Goal: Check status: Check status

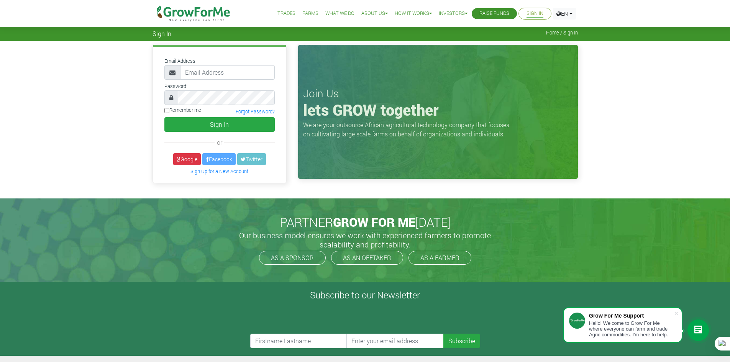
click at [213, 68] on input "email" at bounding box center [227, 72] width 95 height 15
type input "233241790365@growforme.com"
click at [171, 109] on label "Remember me" at bounding box center [182, 110] width 37 height 7
click at [169, 109] on input "Remember me" at bounding box center [166, 110] width 5 height 5
checkbox input "true"
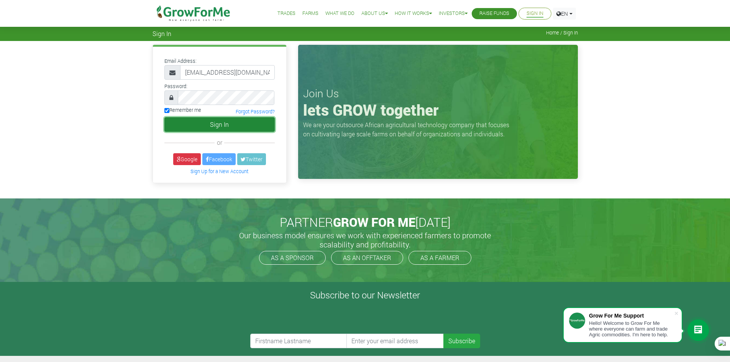
click at [193, 128] on button "Sign In" at bounding box center [219, 124] width 110 height 15
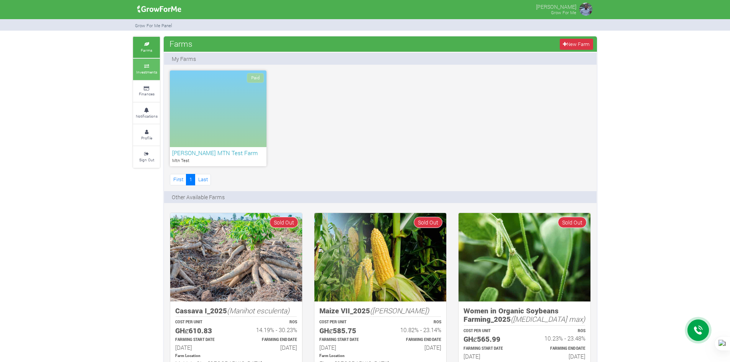
click at [153, 74] on small "Investments" at bounding box center [146, 71] width 21 height 5
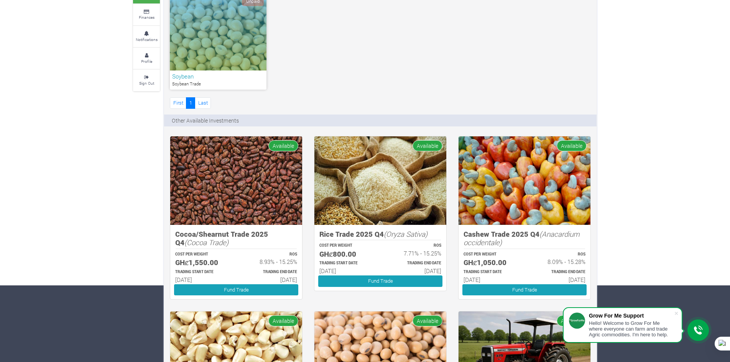
scroll to position [77, 0]
click at [702, 335] on icon at bounding box center [698, 331] width 9 height 10
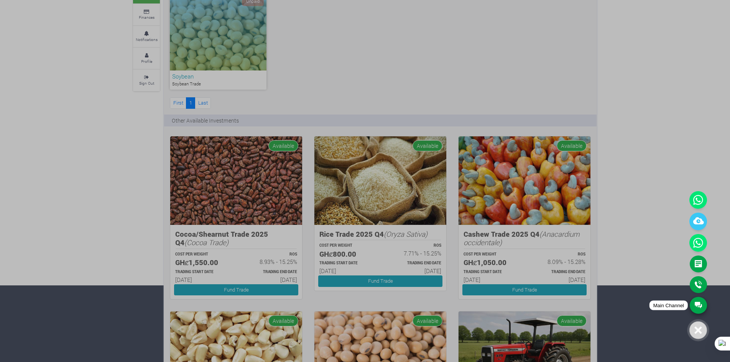
click at [701, 305] on link "Main Channel" at bounding box center [698, 305] width 17 height 17
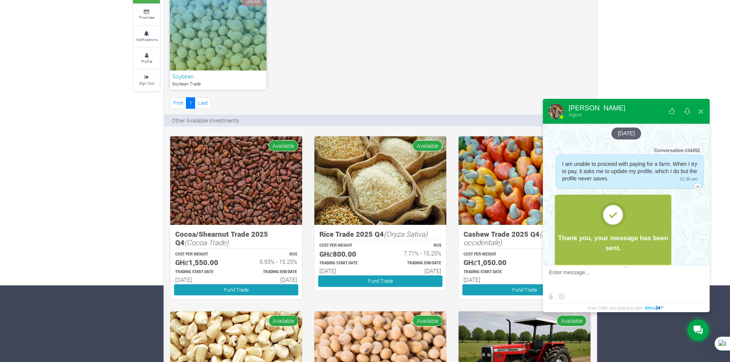
scroll to position [1483, 0]
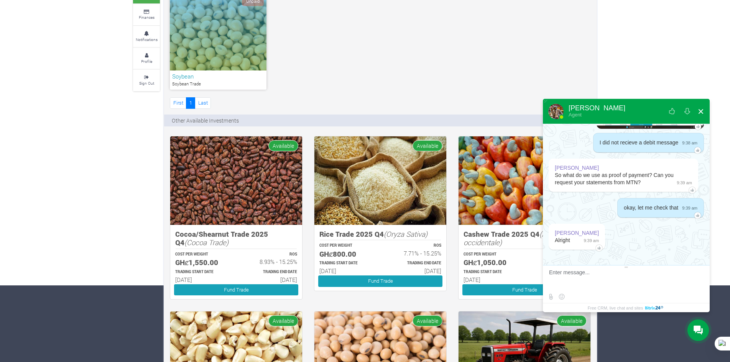
click at [702, 113] on button at bounding box center [701, 111] width 14 height 18
